Goal: Find specific page/section: Find specific page/section

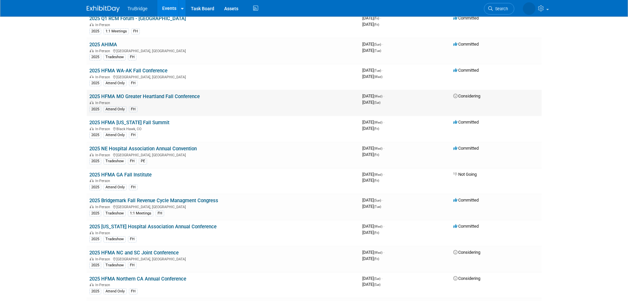
scroll to position [1429, 0]
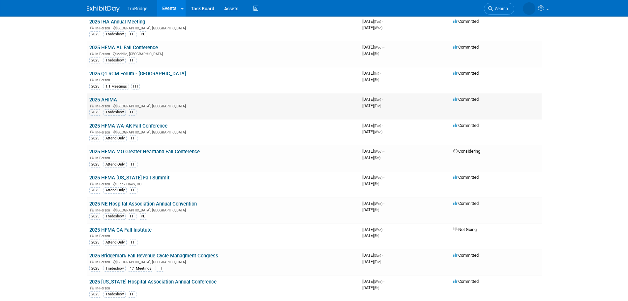
click at [105, 100] on link "2025 AHIMA" at bounding box center [103, 100] width 28 height 6
click at [150, 124] on link "2025 HFMA WA-AK Fall Conference" at bounding box center [128, 126] width 78 height 6
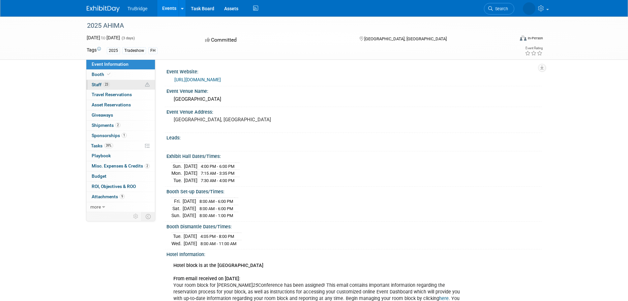
click at [102, 84] on span "Staff 23" at bounding box center [101, 84] width 18 height 5
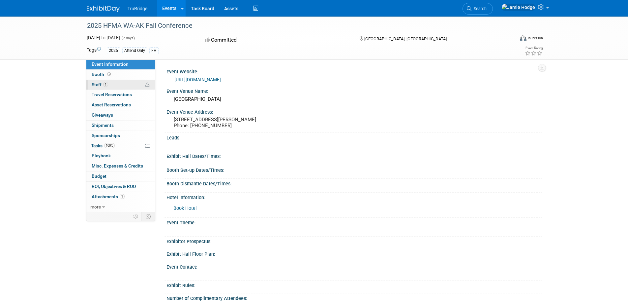
click at [113, 83] on link "1 Staff 1" at bounding box center [120, 85] width 69 height 10
